Goal: Information Seeking & Learning: Learn about a topic

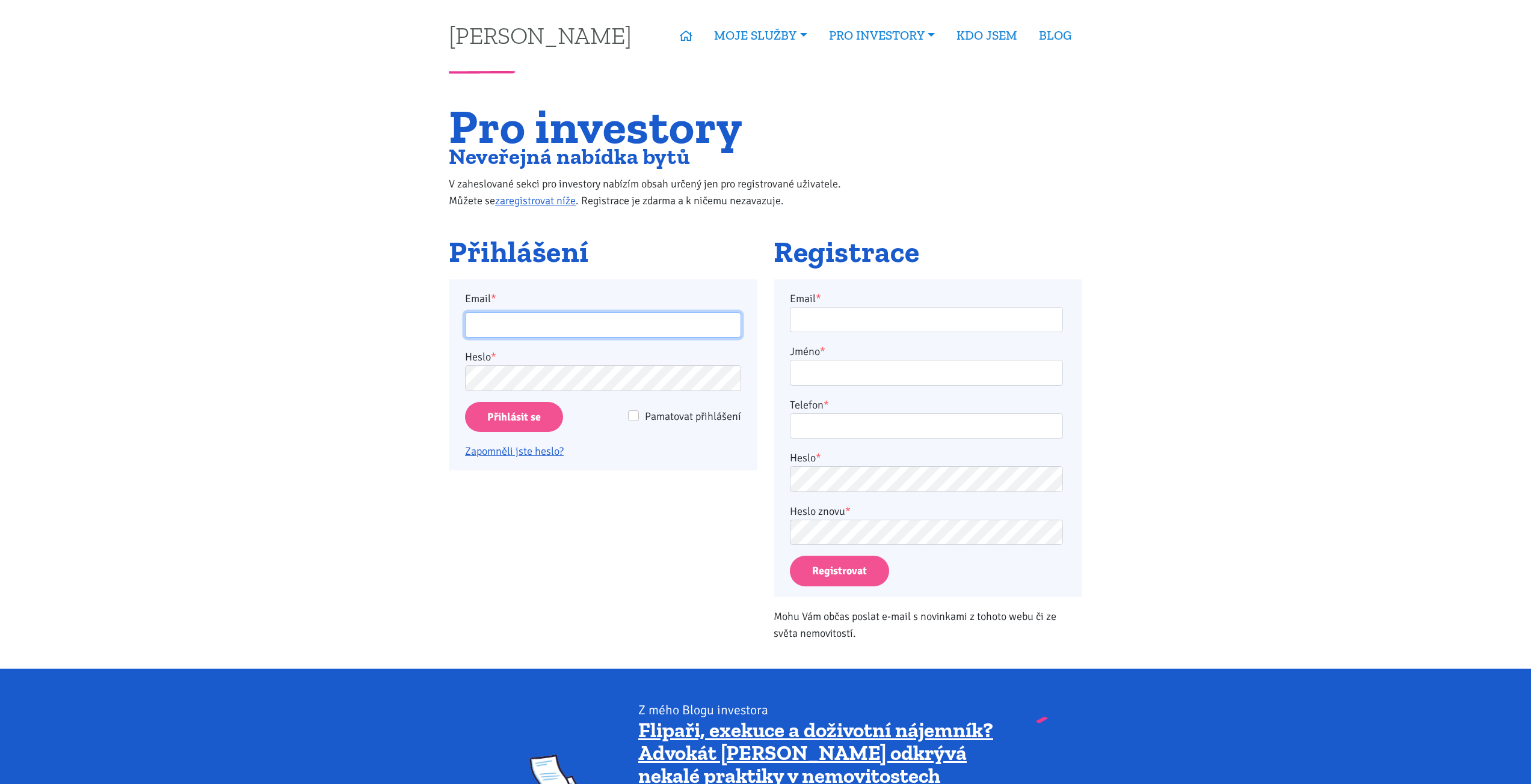
click at [650, 317] on input "Email *" at bounding box center [603, 325] width 276 height 26
type input "[EMAIL_ADDRESS][PERSON_NAME][DOMAIN_NAME]"
click at [620, 330] on input "Email *" at bounding box center [603, 325] width 276 height 26
type input "jitka.jindrakova@outlook.com"
click at [465, 402] on input "Přihlásit se" at bounding box center [514, 417] width 98 height 31
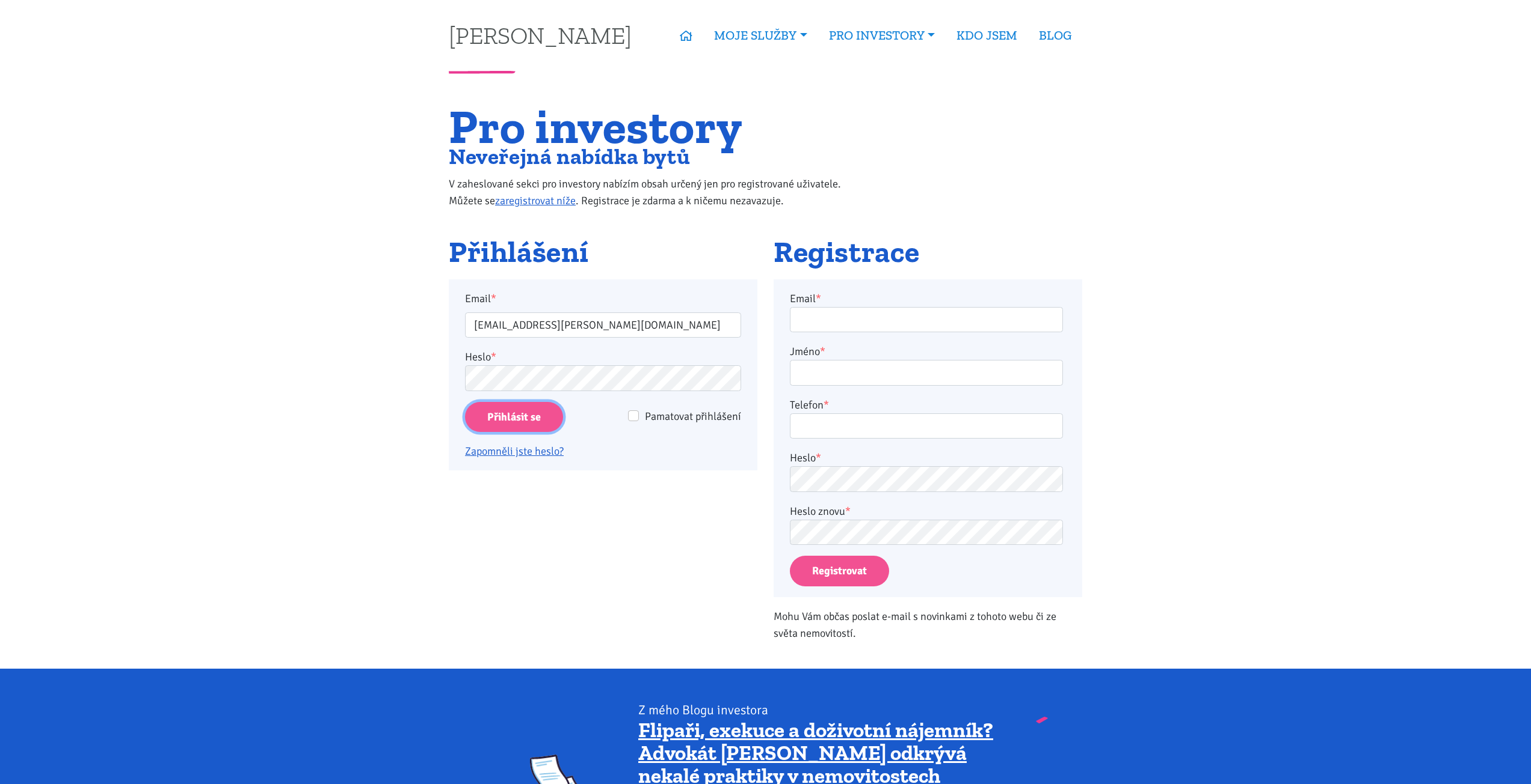
click at [526, 420] on input "Přihlásit se" at bounding box center [514, 417] width 98 height 31
click at [493, 414] on input "Přihlásit se" at bounding box center [514, 417] width 98 height 31
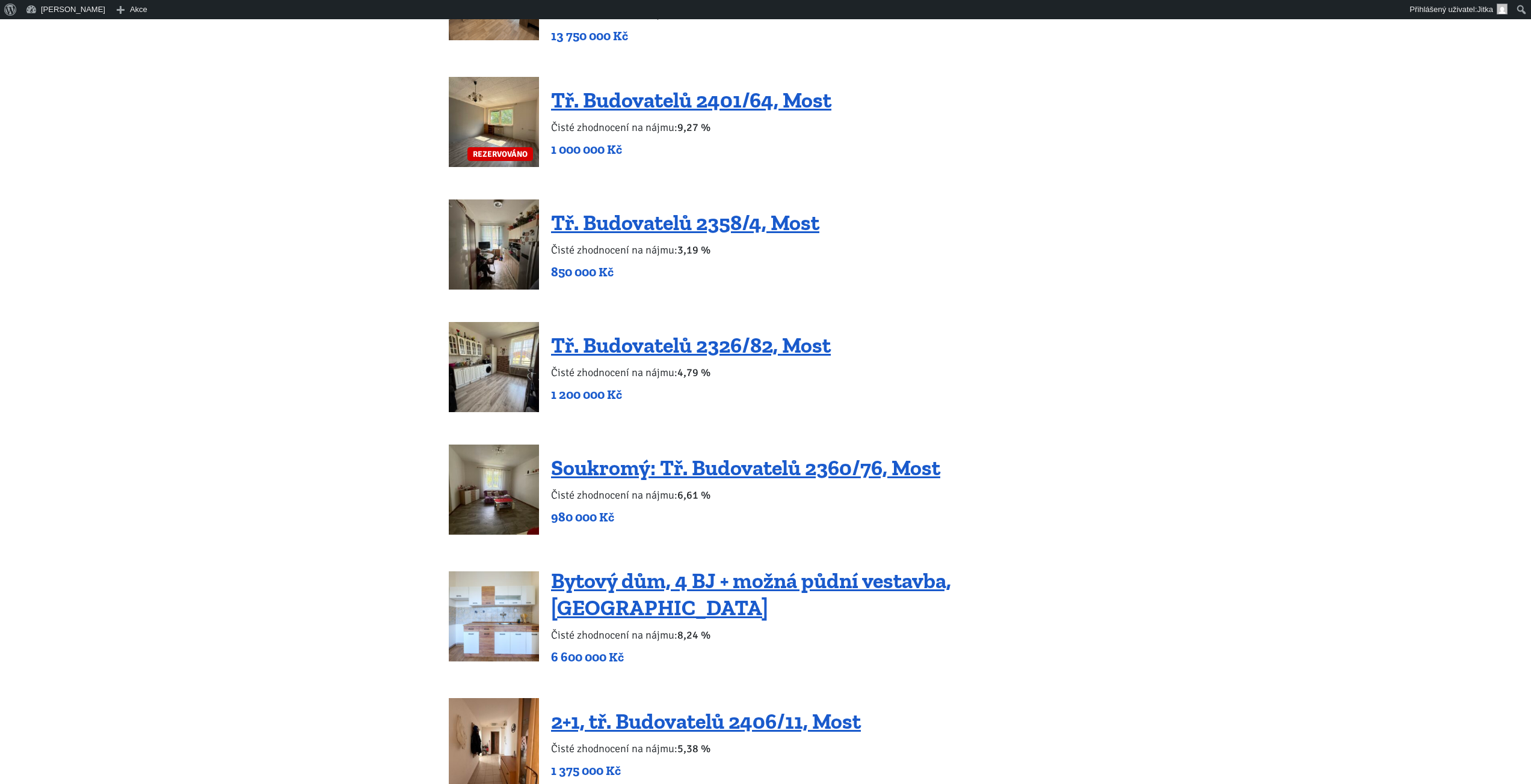
scroll to position [1383, 0]
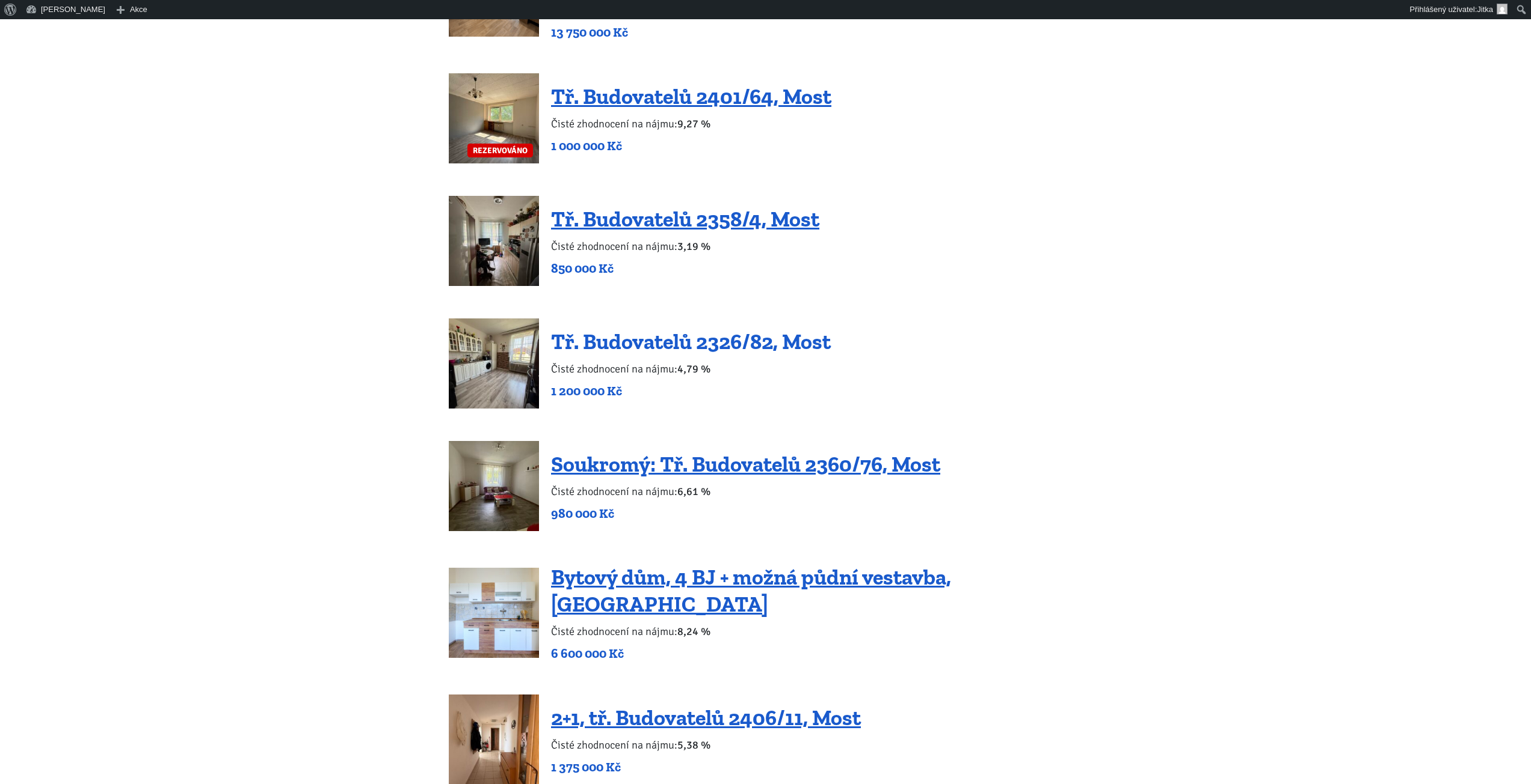
click at [683, 329] on link "Tř. Budovatelů 2326/82, Most" at bounding box center [690, 342] width 280 height 26
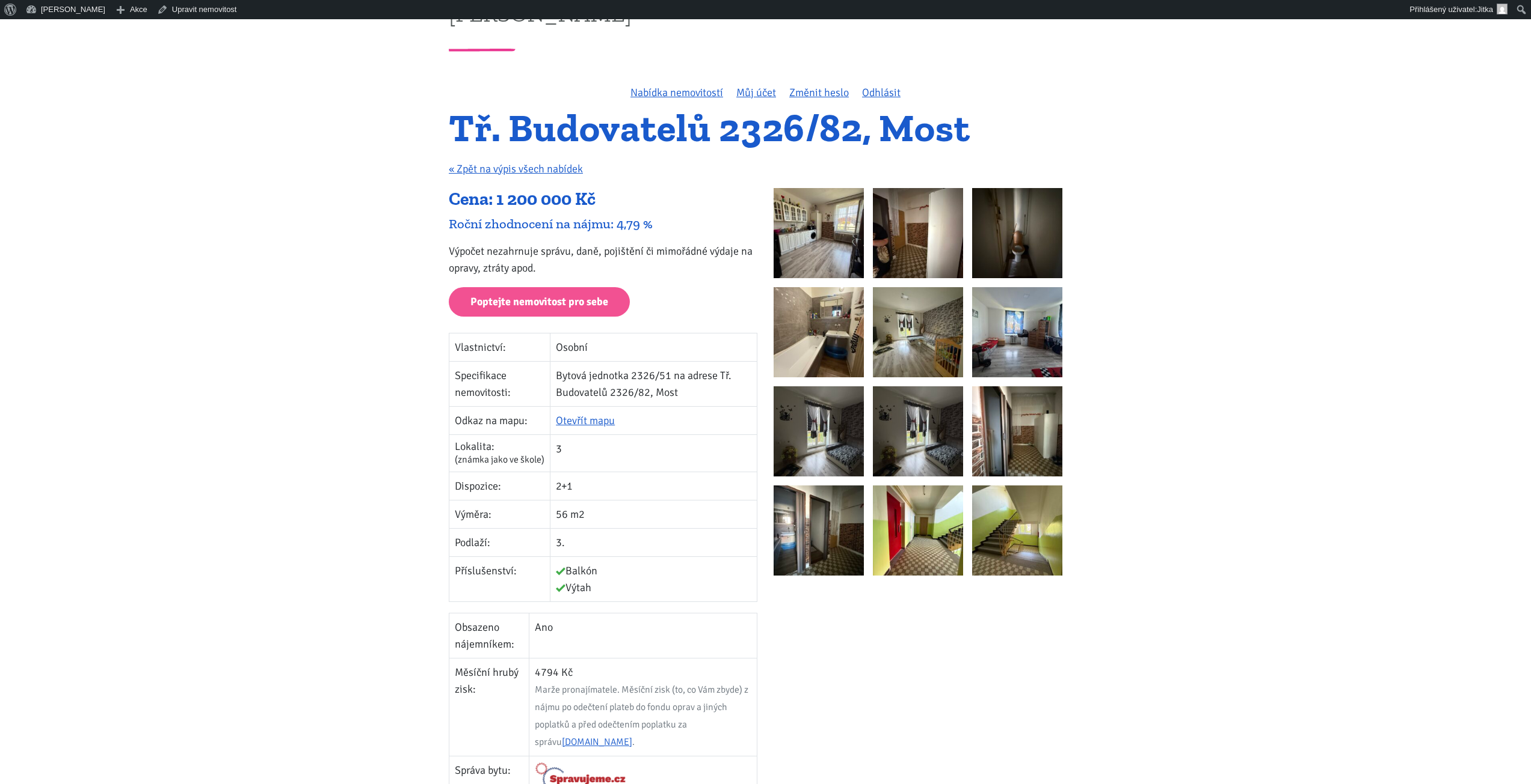
scroll to position [241, 0]
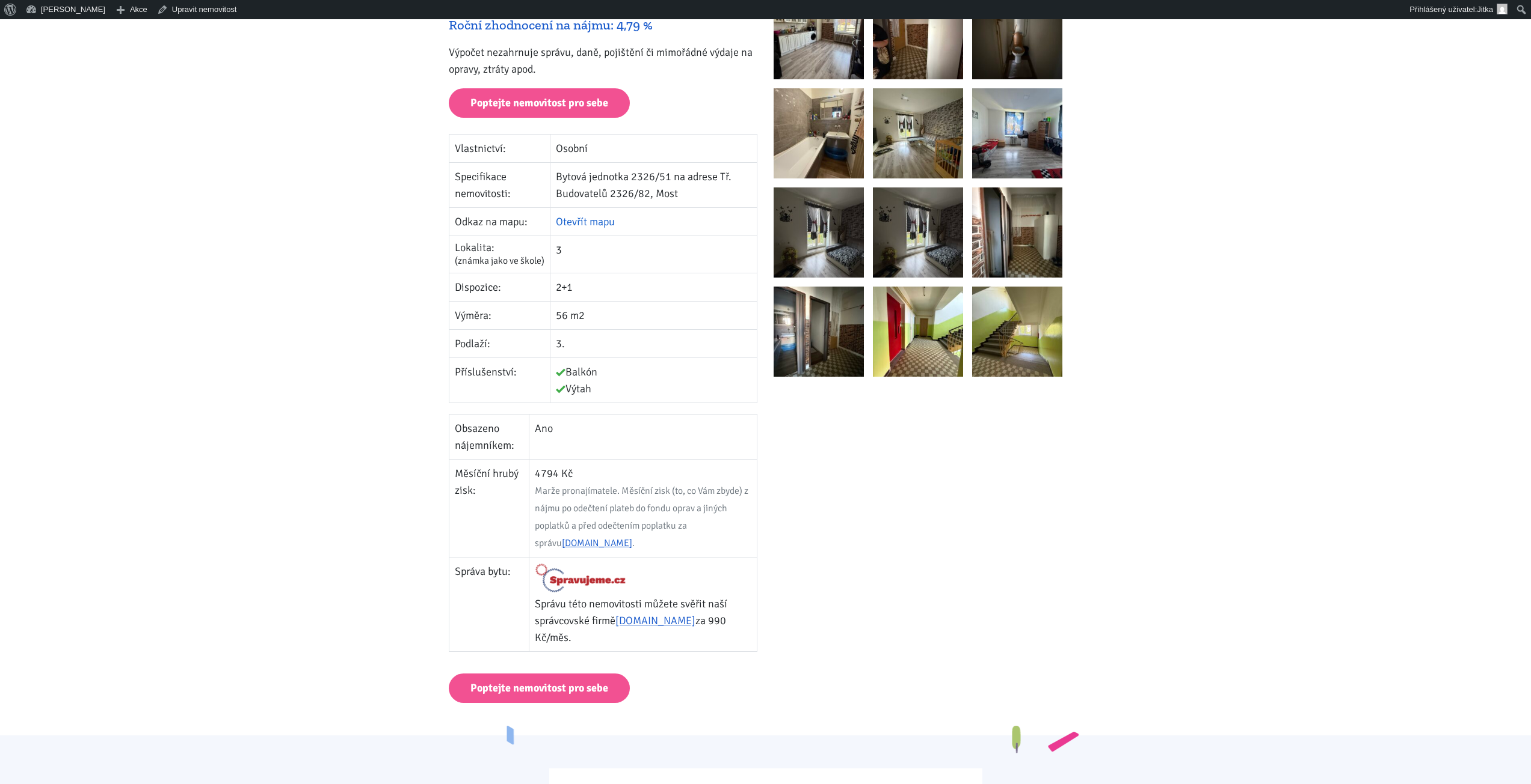
click at [584, 217] on link "Otevřít mapu" at bounding box center [585, 222] width 59 height 13
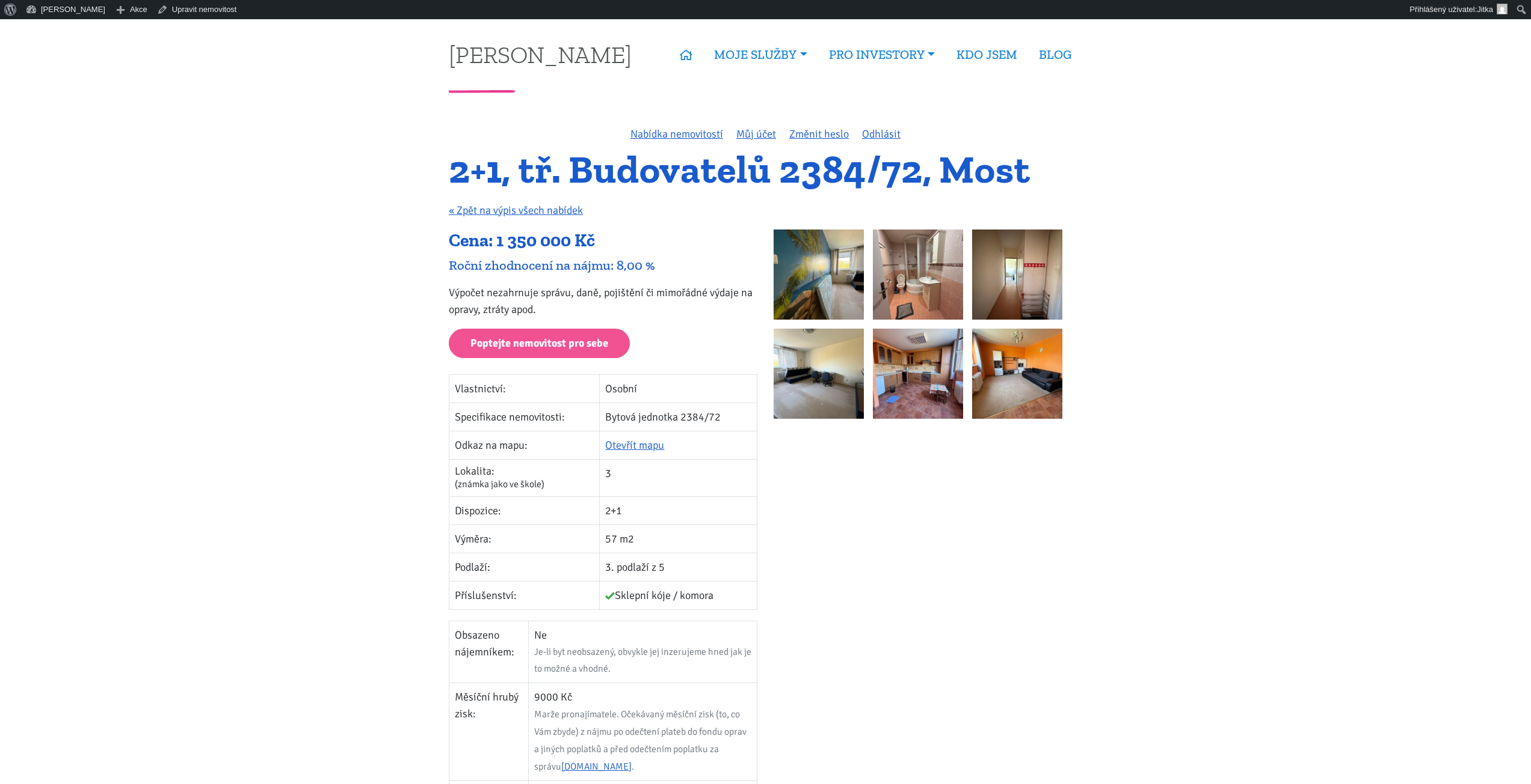
click at [841, 277] on img at bounding box center [818, 274] width 91 height 91
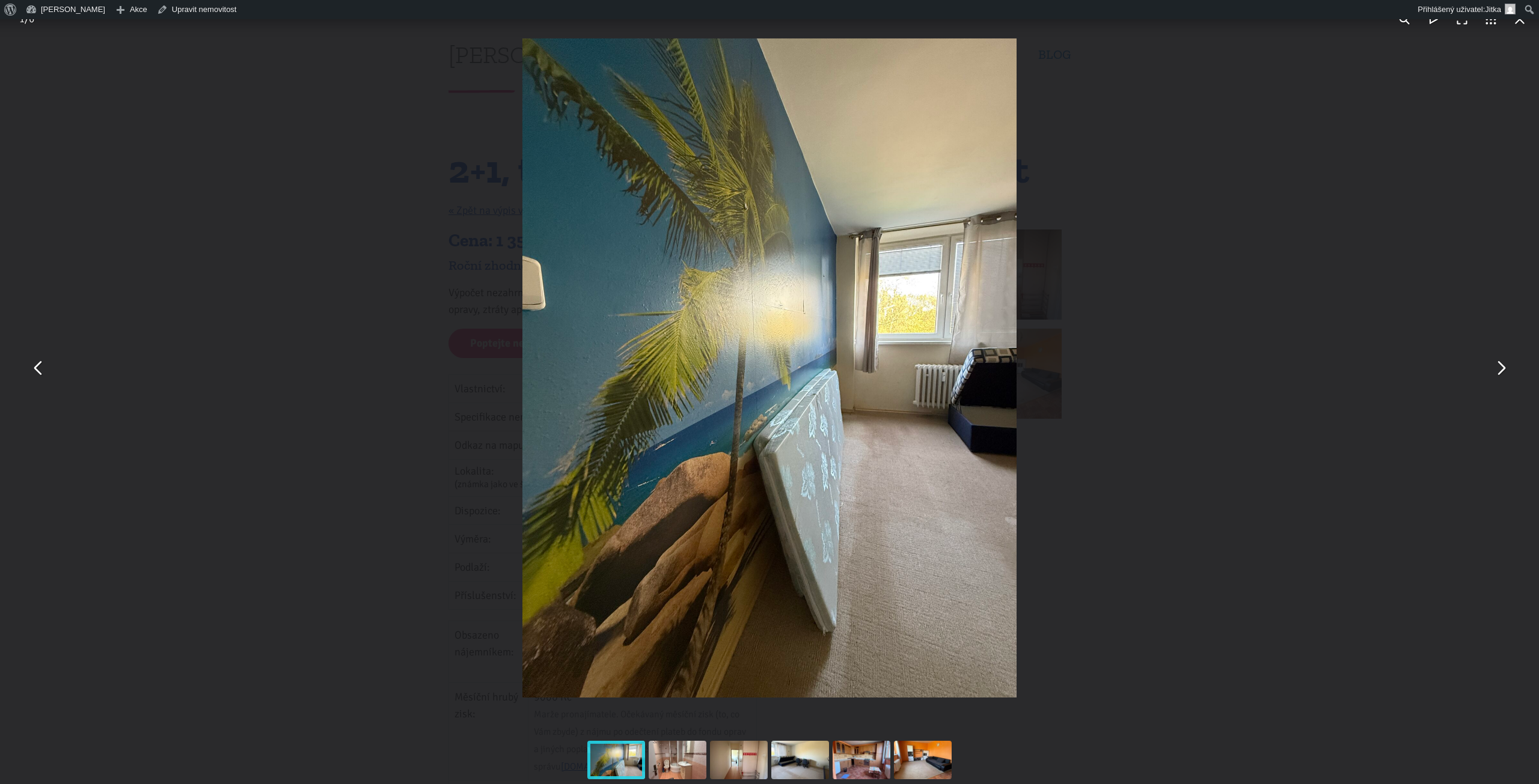
click at [1504, 368] on button "You can close this modal content with the ESC key" at bounding box center [1500, 367] width 28 height 28
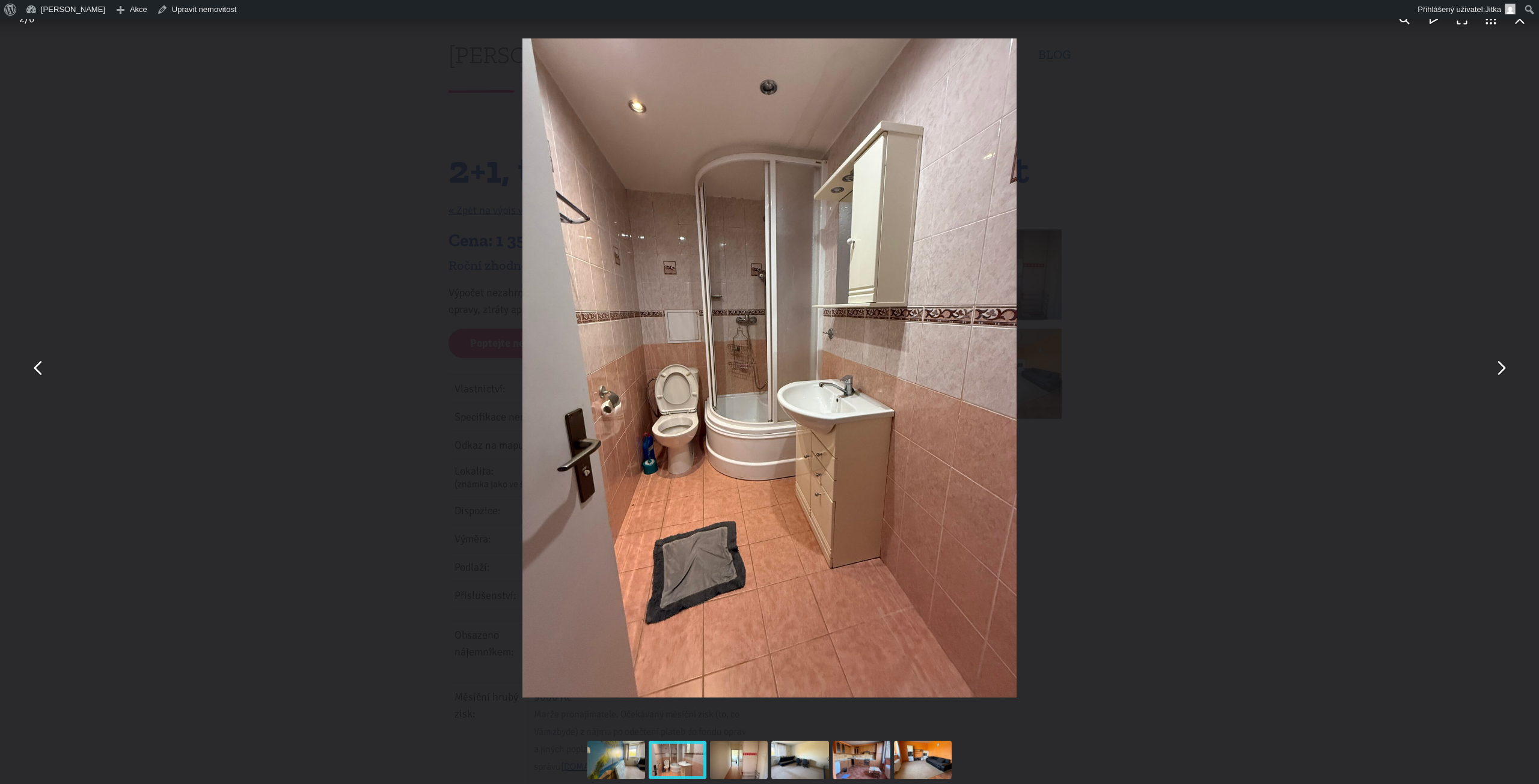
click at [1504, 368] on button "You can close this modal content with the ESC key" at bounding box center [1500, 367] width 28 height 28
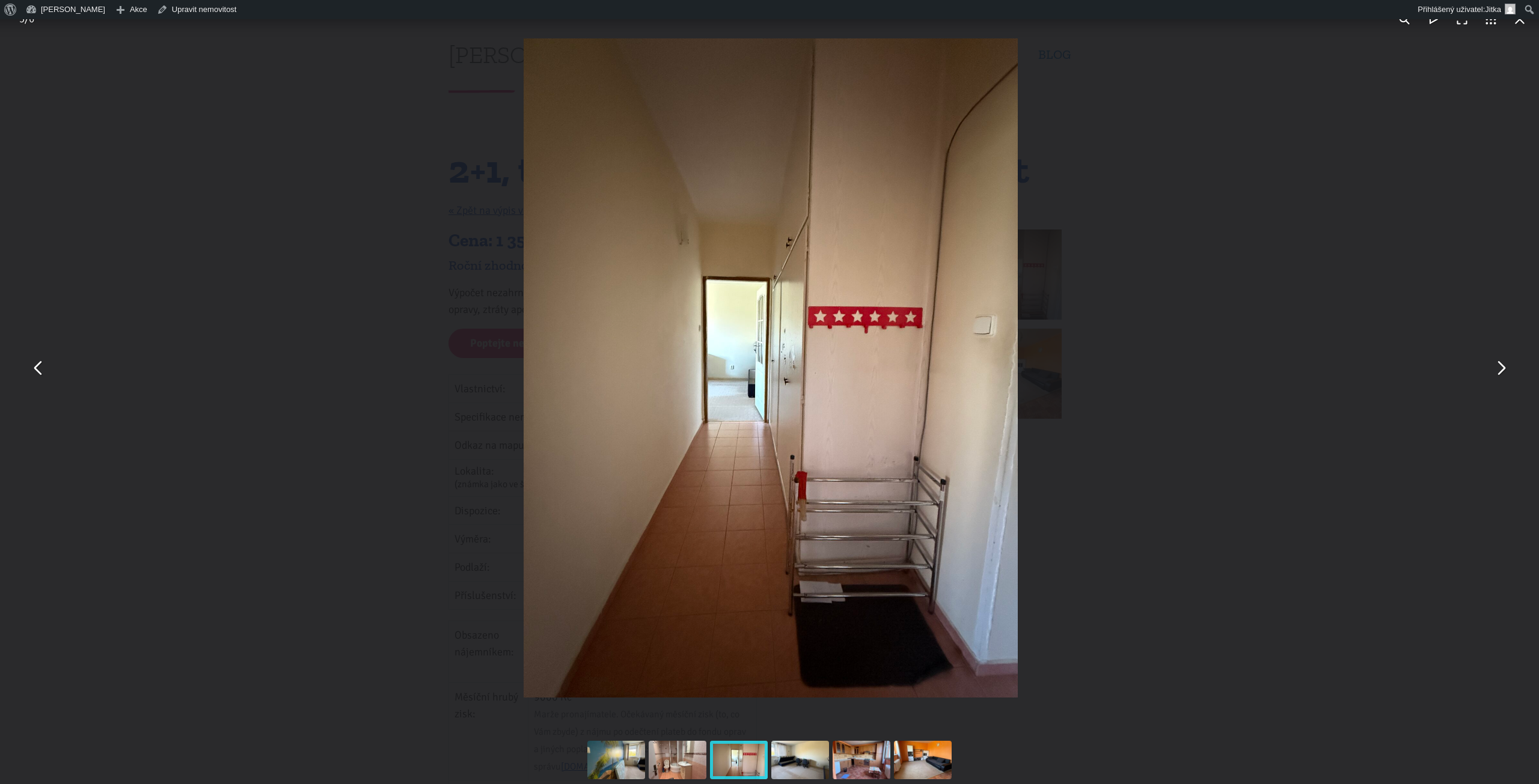
click at [1504, 368] on button "You can close this modal content with the ESC key" at bounding box center [1500, 367] width 28 height 28
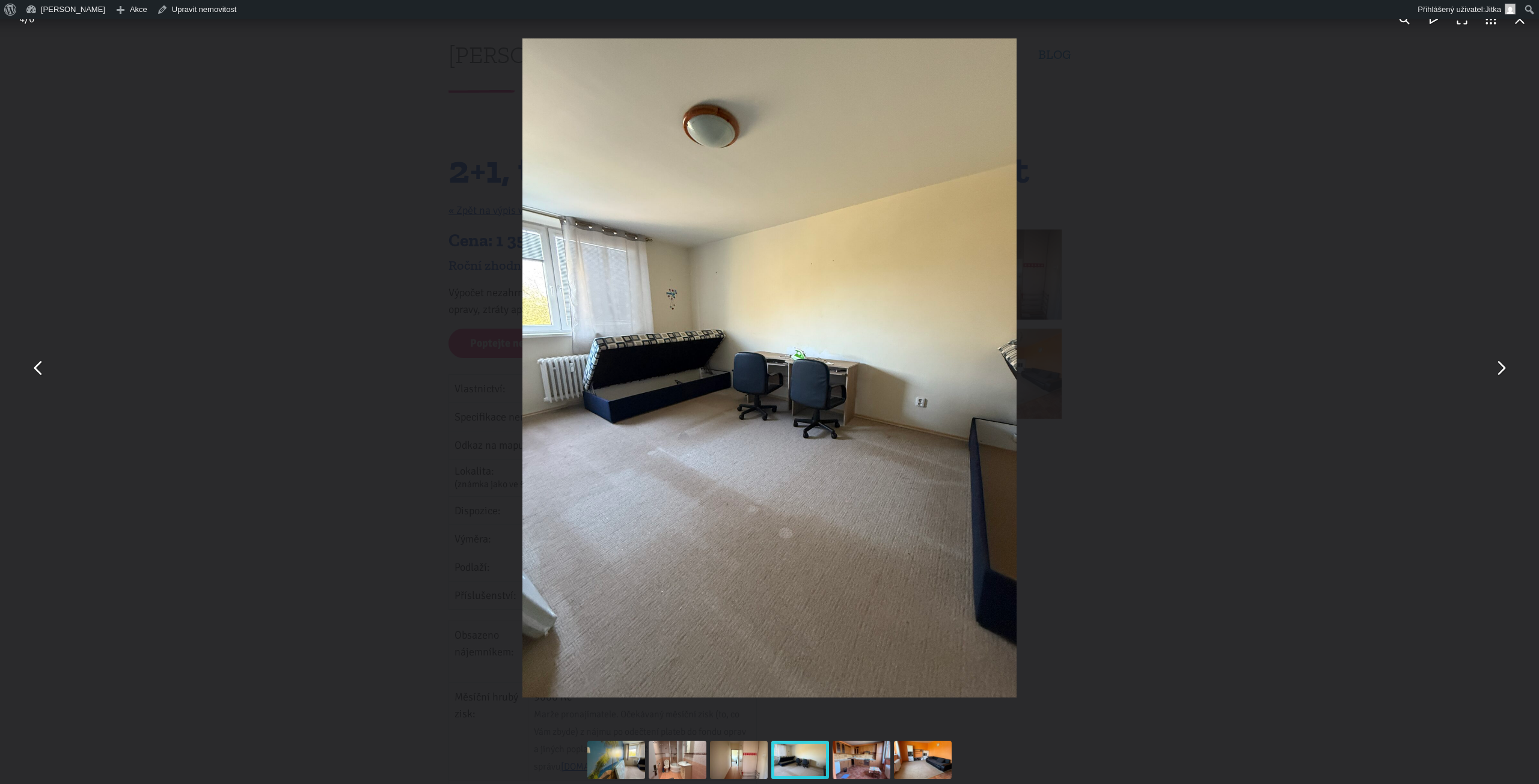
click at [1504, 368] on button "You can close this modal content with the ESC key" at bounding box center [1500, 367] width 28 height 28
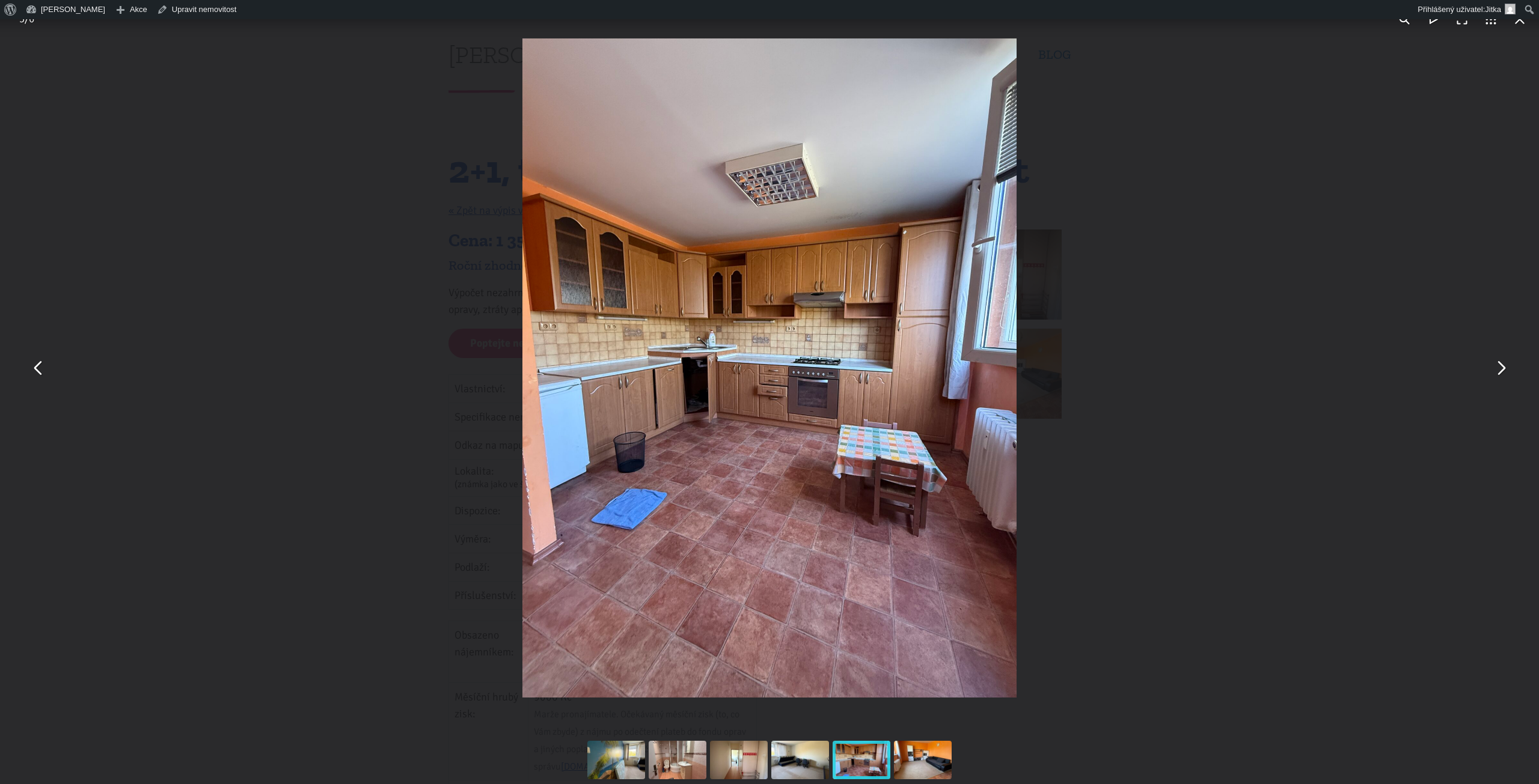
click at [1504, 368] on button "You can close this modal content with the ESC key" at bounding box center [1500, 367] width 28 height 28
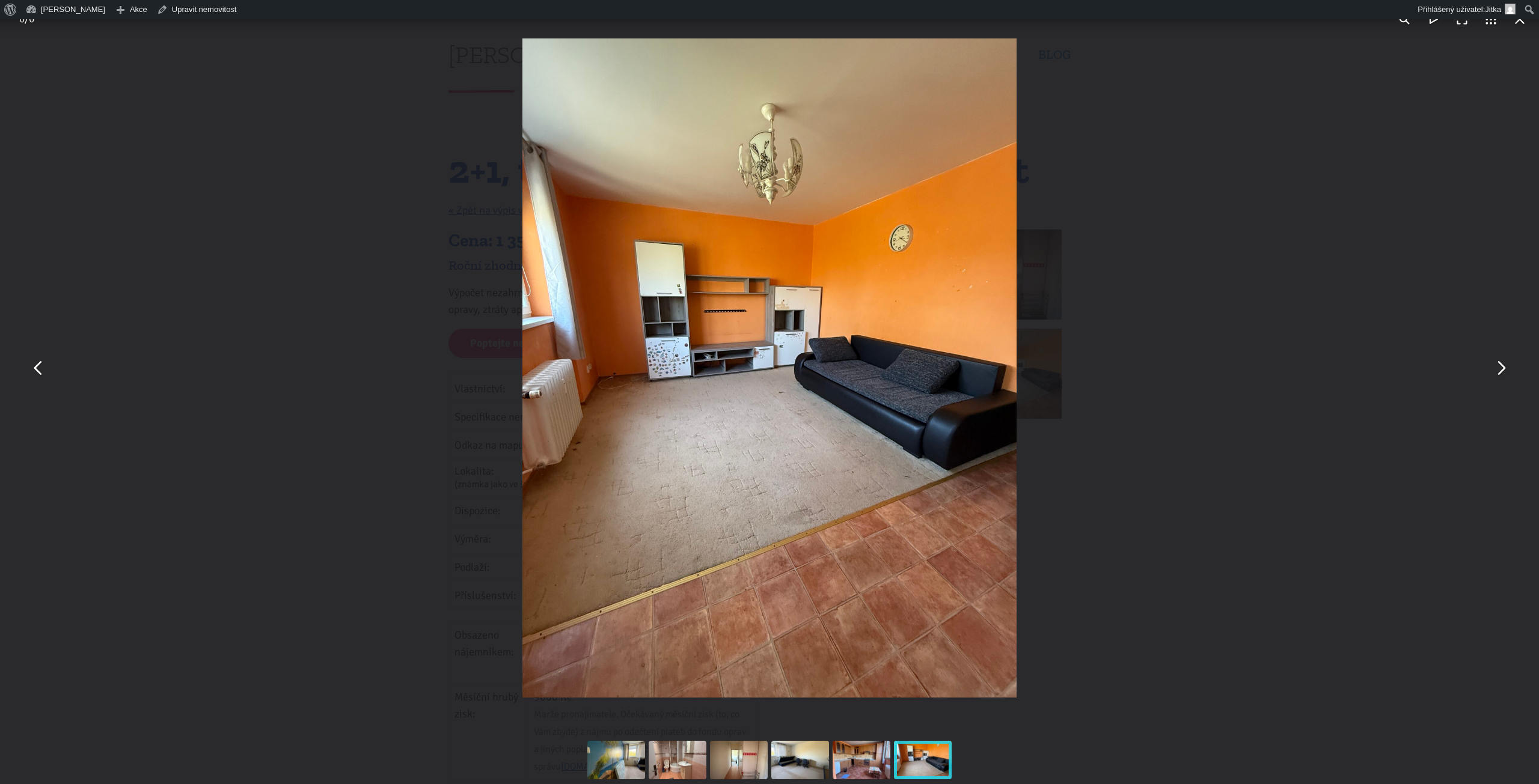
click at [1504, 368] on button "You can close this modal content with the ESC key" at bounding box center [1500, 367] width 28 height 28
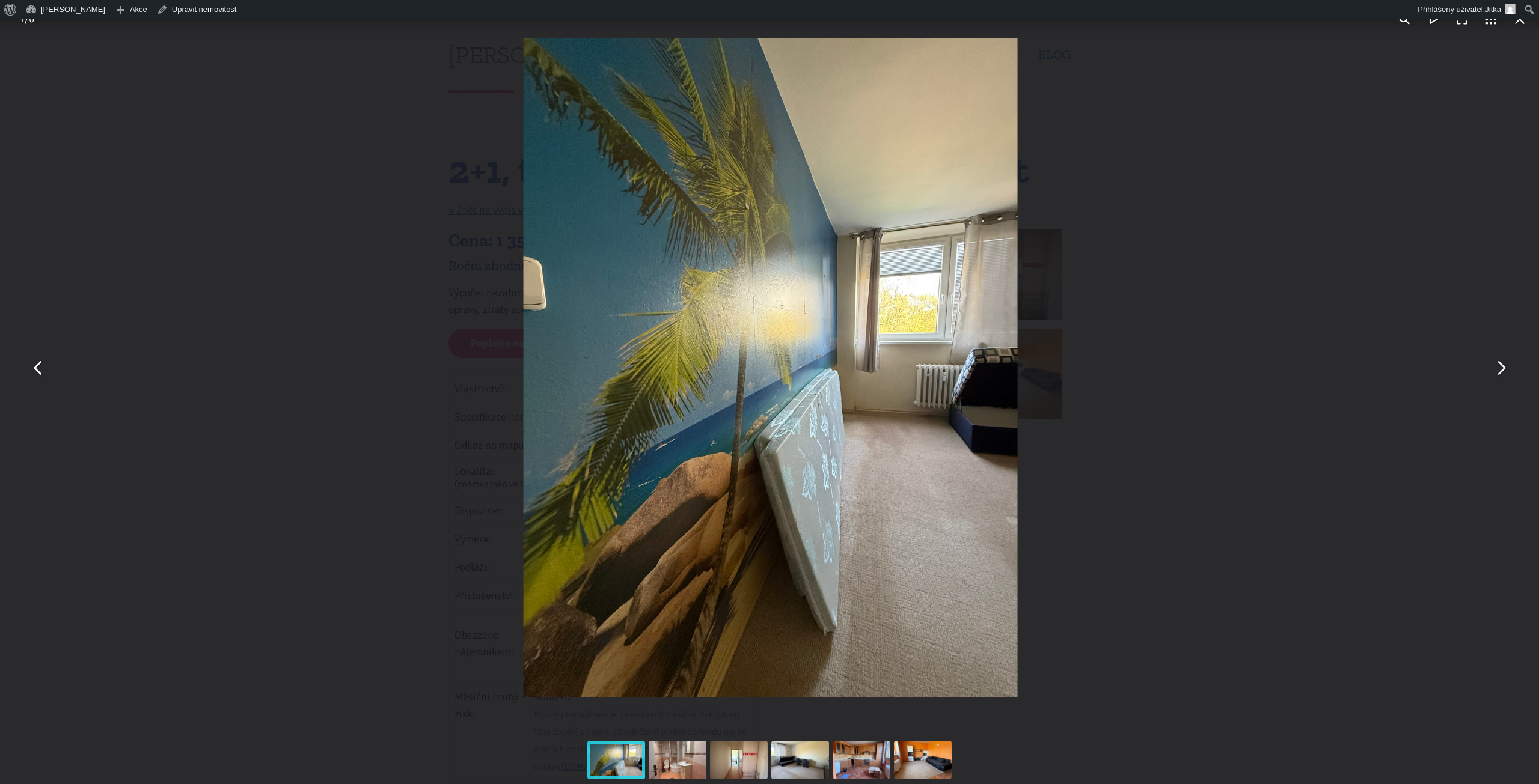
click at [1504, 368] on button "You can close this modal content with the ESC key" at bounding box center [1500, 367] width 28 height 28
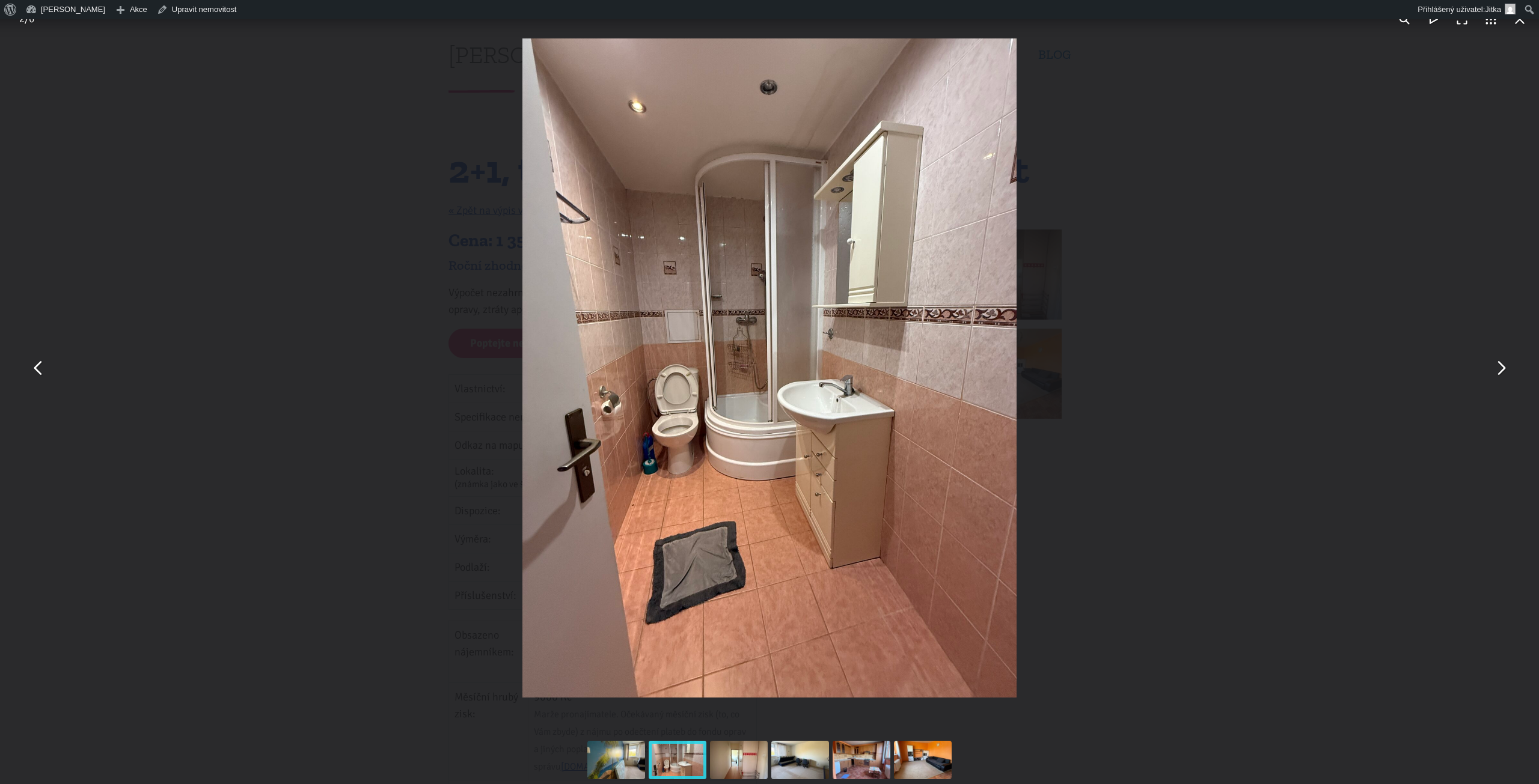
click at [1250, 358] on div "You can close this modal content with the ESC key" at bounding box center [770, 368] width 1539 height 737
